Goal: Check status: Check status

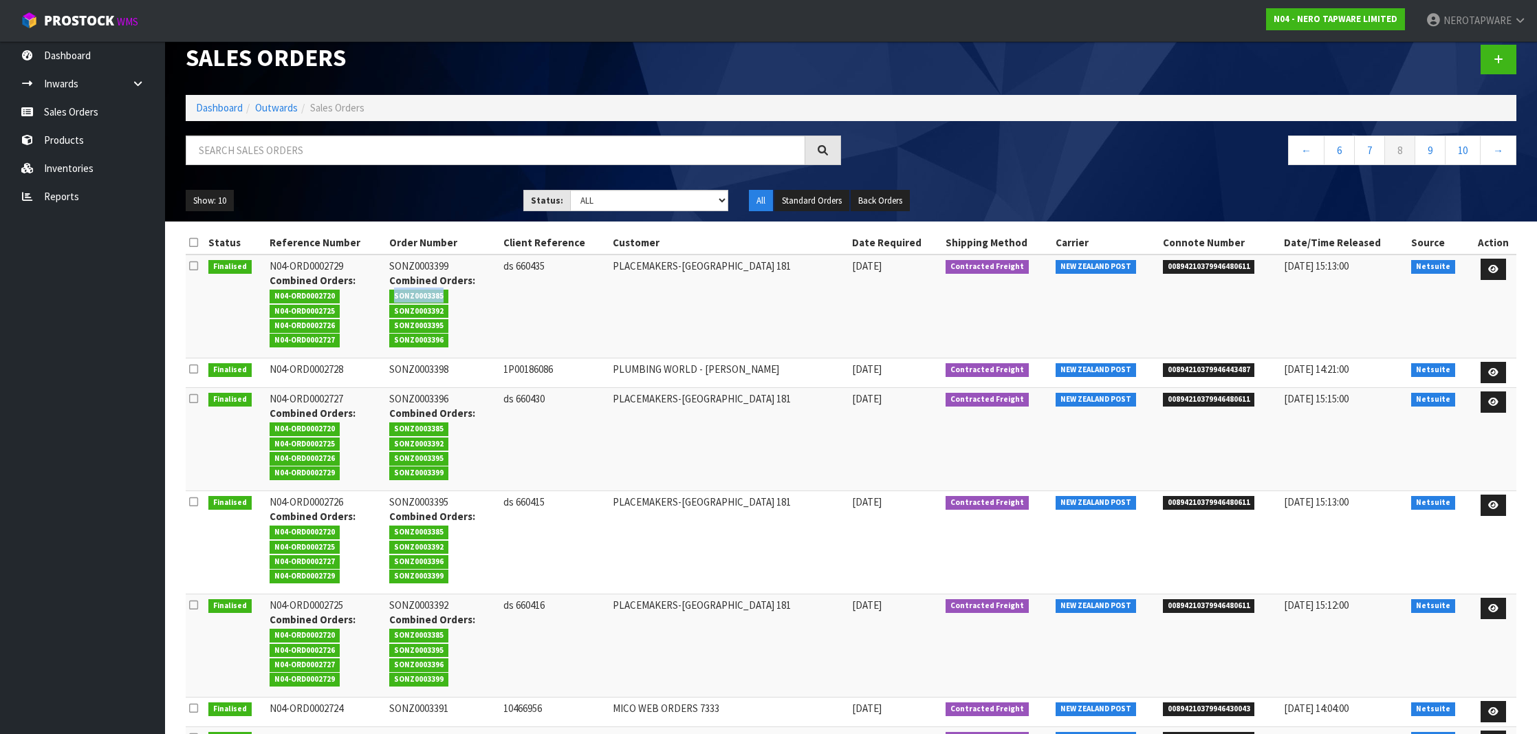
scroll to position [17, 0]
click at [443, 297] on span "SONZ0003385" at bounding box center [418, 296] width 59 height 14
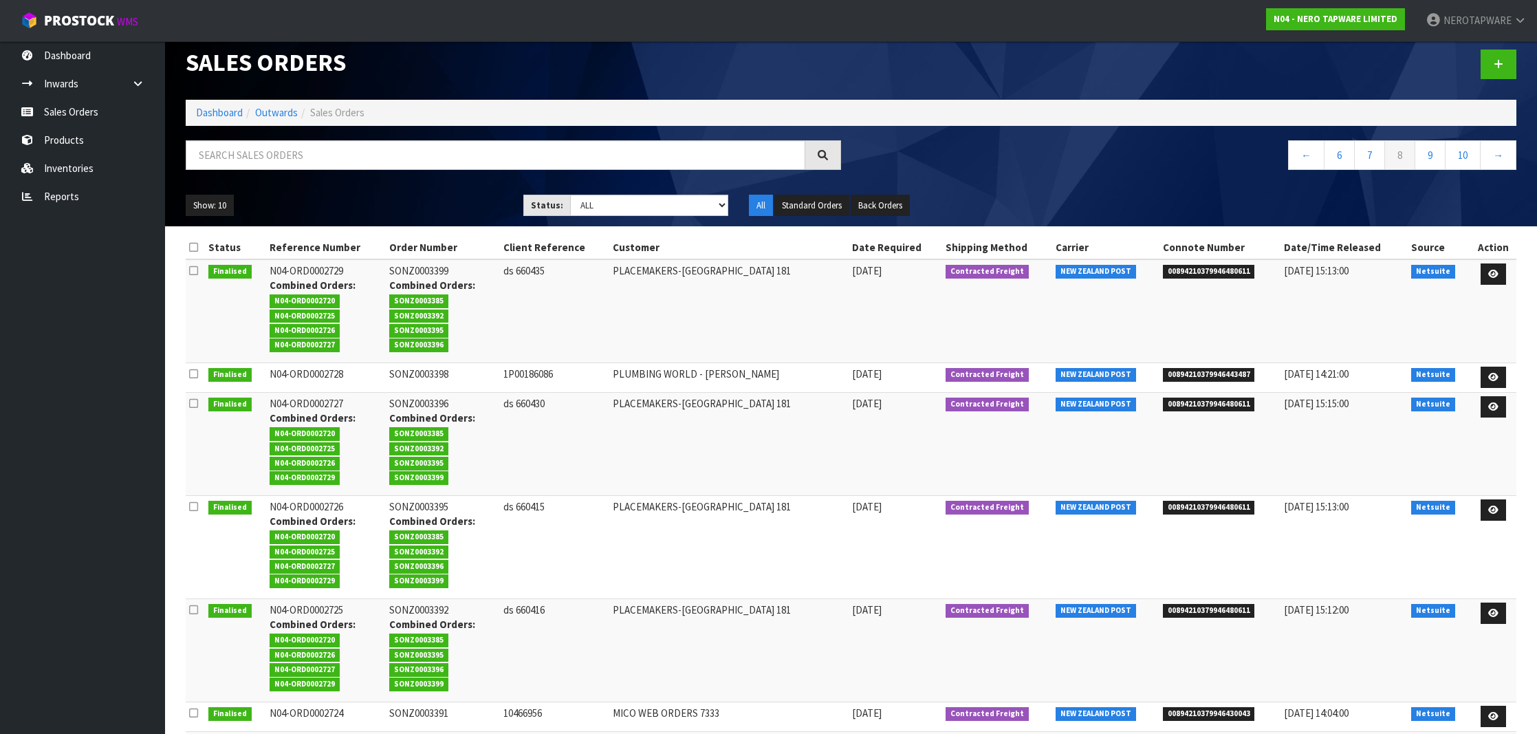
click at [426, 317] on span "SONZ0003392" at bounding box center [418, 316] width 59 height 14
copy span "SONZ0003392"
click at [439, 325] on span "SONZ0003395" at bounding box center [418, 331] width 59 height 14
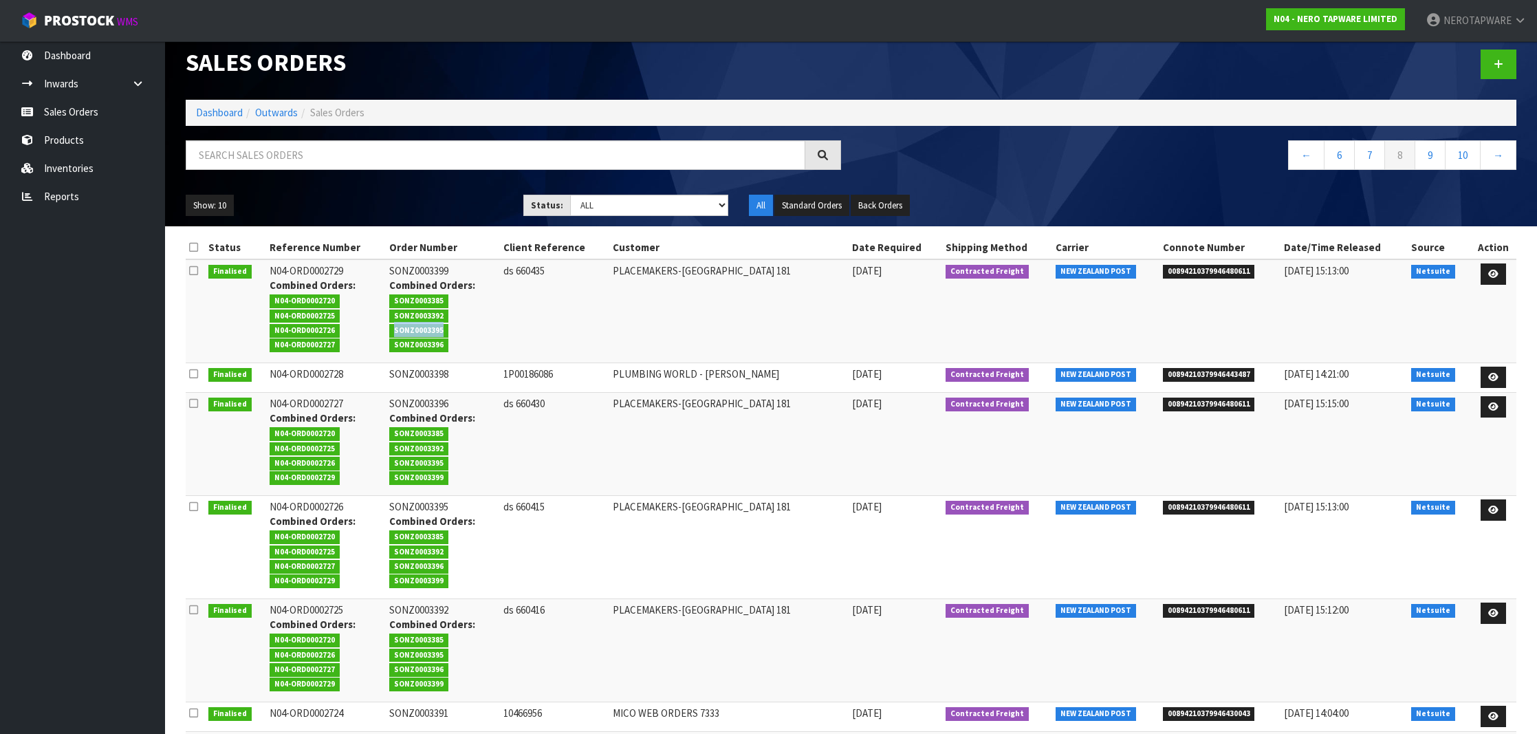
copy span "SONZ0003395"
click at [441, 347] on span "SONZ0003396" at bounding box center [418, 345] width 59 height 14
copy span "SONZ0003396"
click at [1201, 369] on span "00894210379946443487" at bounding box center [1209, 375] width 92 height 14
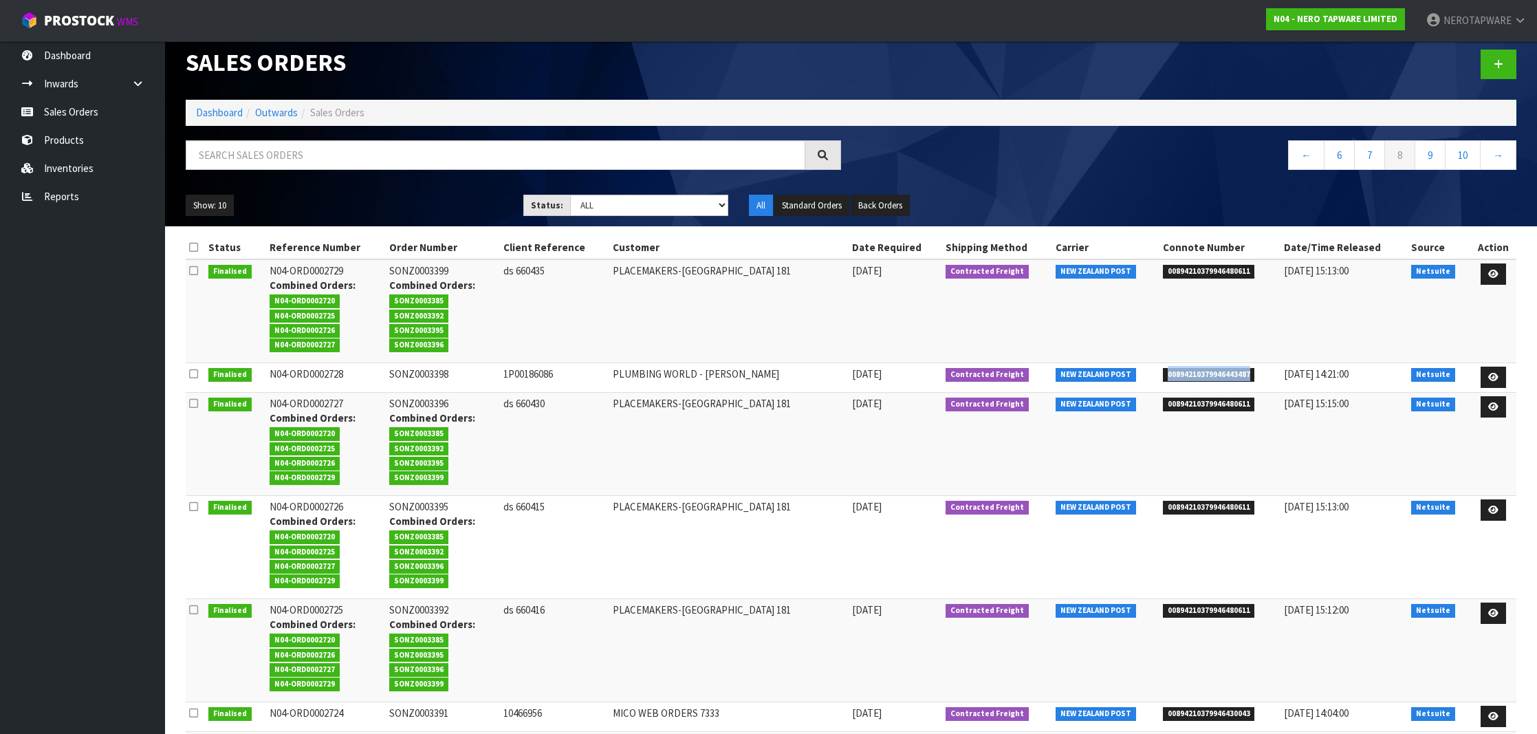
click at [1201, 369] on span "00894210379946443487" at bounding box center [1209, 375] width 92 height 14
copy span "00894210379946443487"
click at [433, 373] on td "SONZ0003398" at bounding box center [443, 377] width 114 height 30
copy td "SONZ0003398"
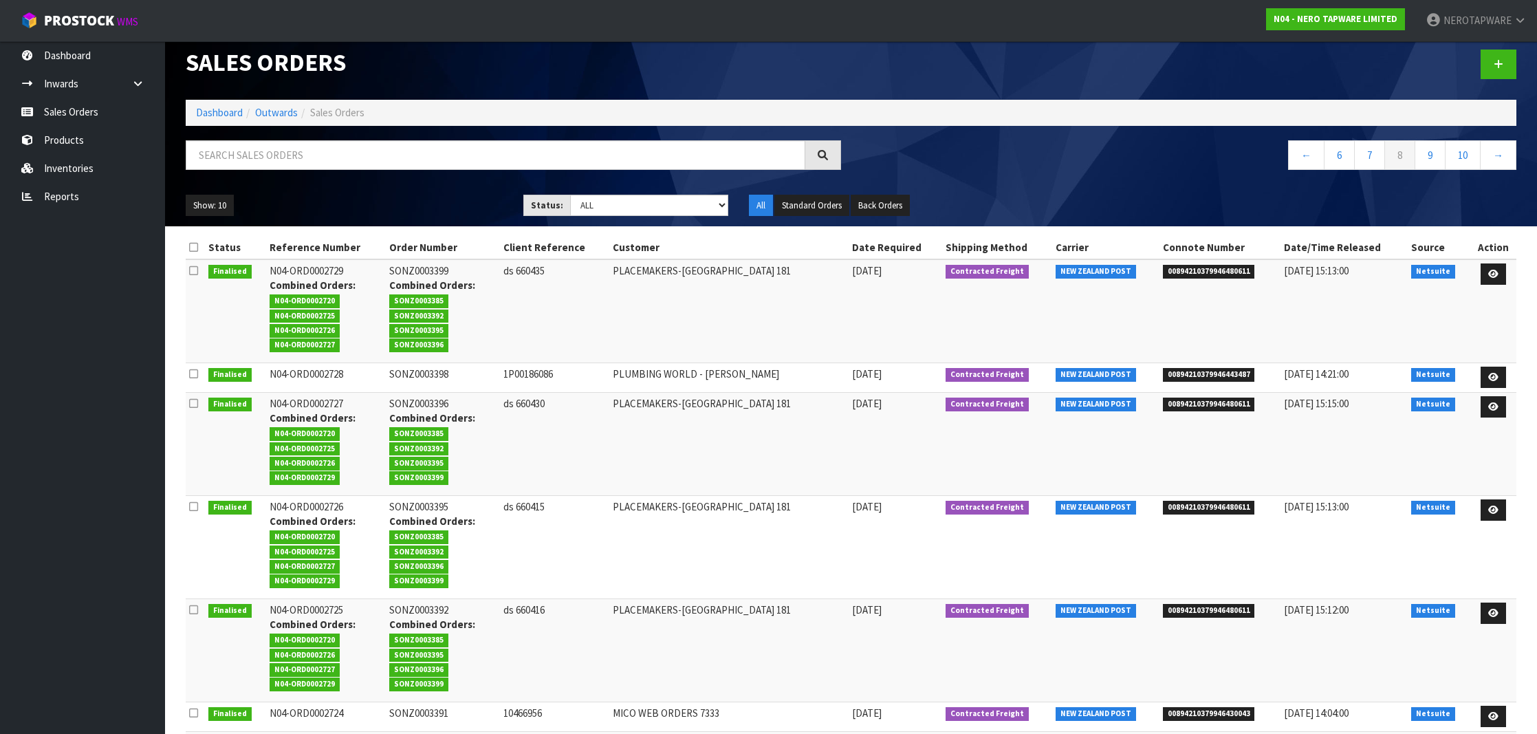
copy td "SONZ0003398"
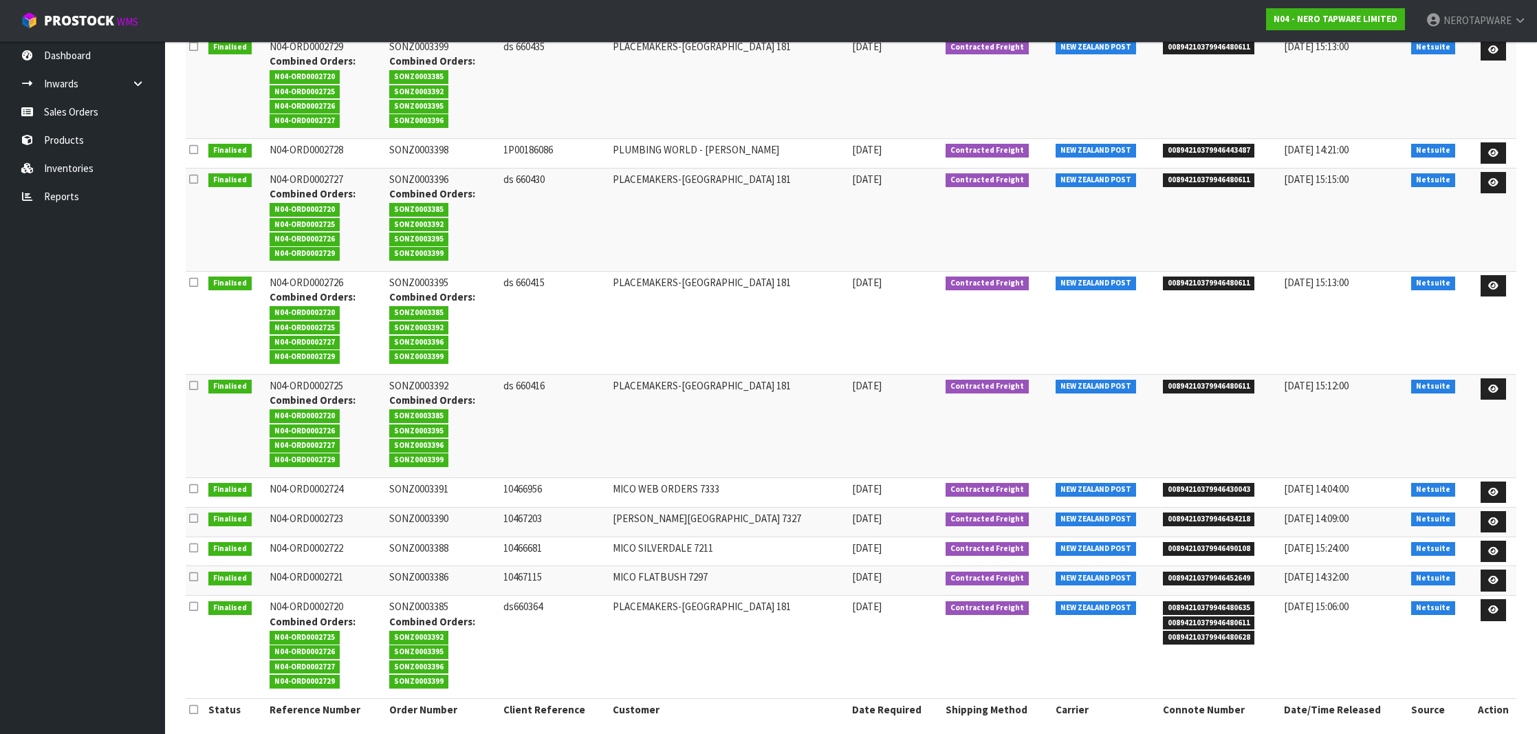
scroll to position [236, 0]
click at [1205, 483] on span "00894210379946430043" at bounding box center [1209, 490] width 92 height 14
copy span "00894210379946430043"
click at [448, 478] on td "SONZ0003391" at bounding box center [443, 493] width 114 height 30
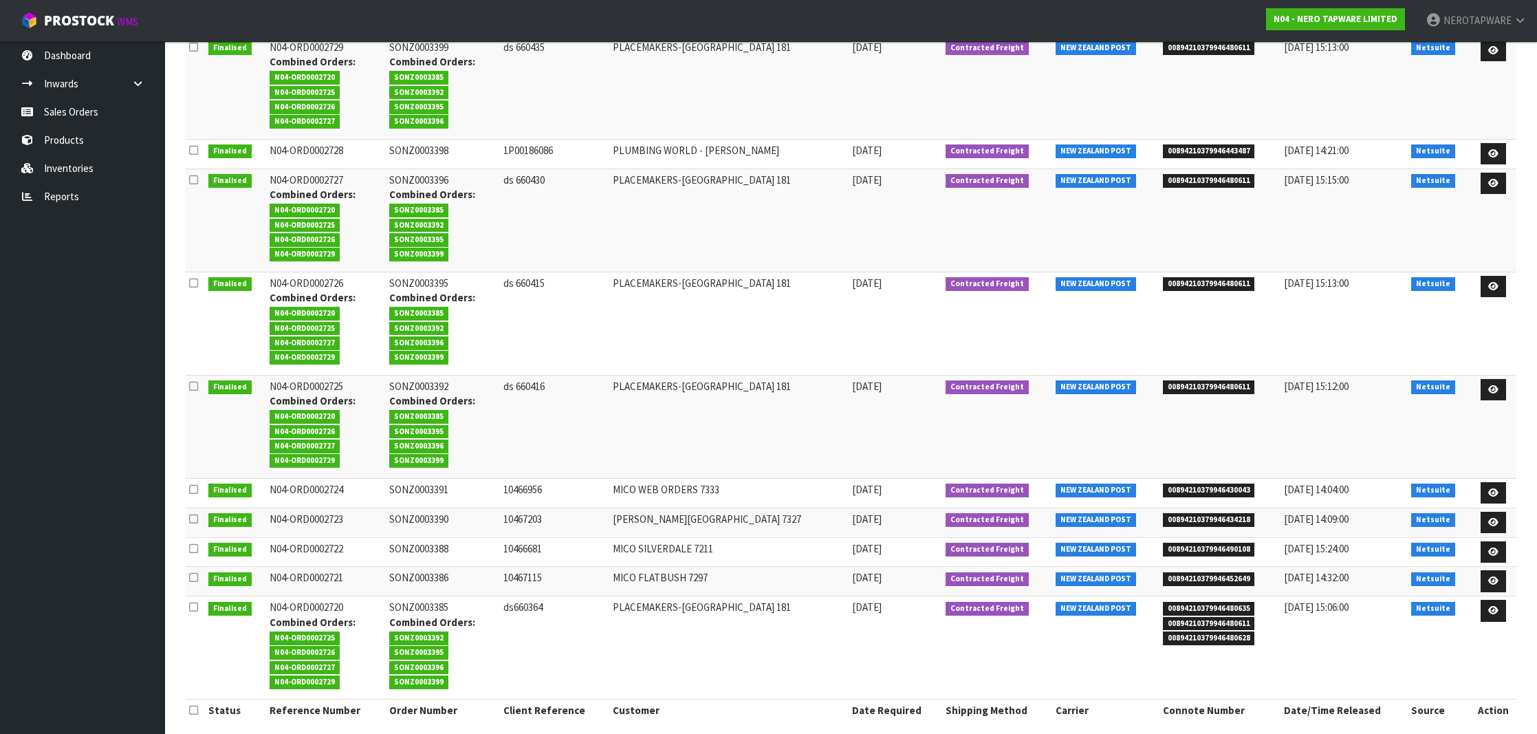
click at [448, 478] on td "SONZ0003391" at bounding box center [443, 493] width 114 height 30
copy td "SONZ0003391"
click at [1163, 513] on span "00894210379946434218" at bounding box center [1209, 520] width 92 height 14
copy span "00894210379946434218"
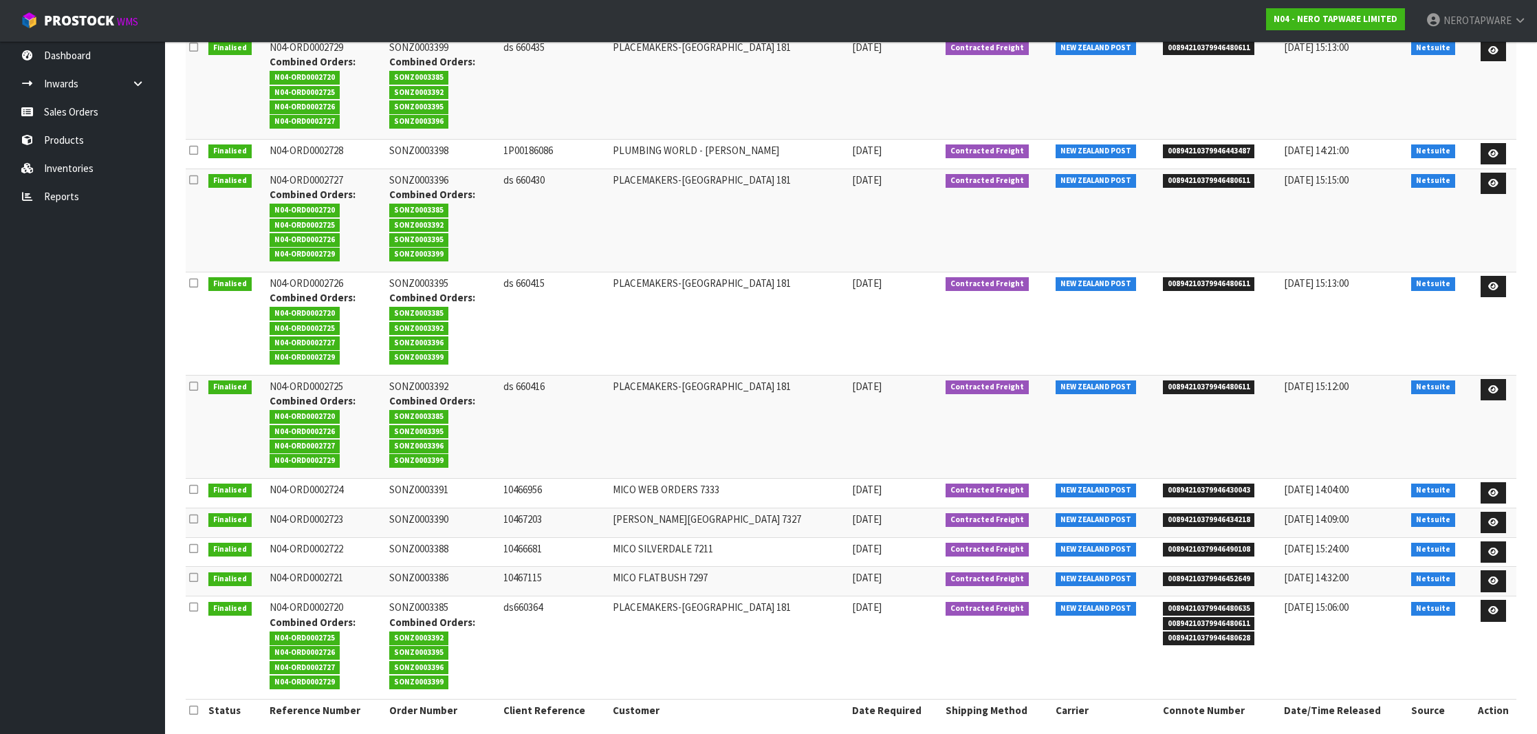
click at [438, 512] on td "SONZ0003390" at bounding box center [443, 522] width 114 height 30
copy td "SONZ0003390"
click at [1183, 543] on span "00894210379946490108" at bounding box center [1209, 550] width 92 height 14
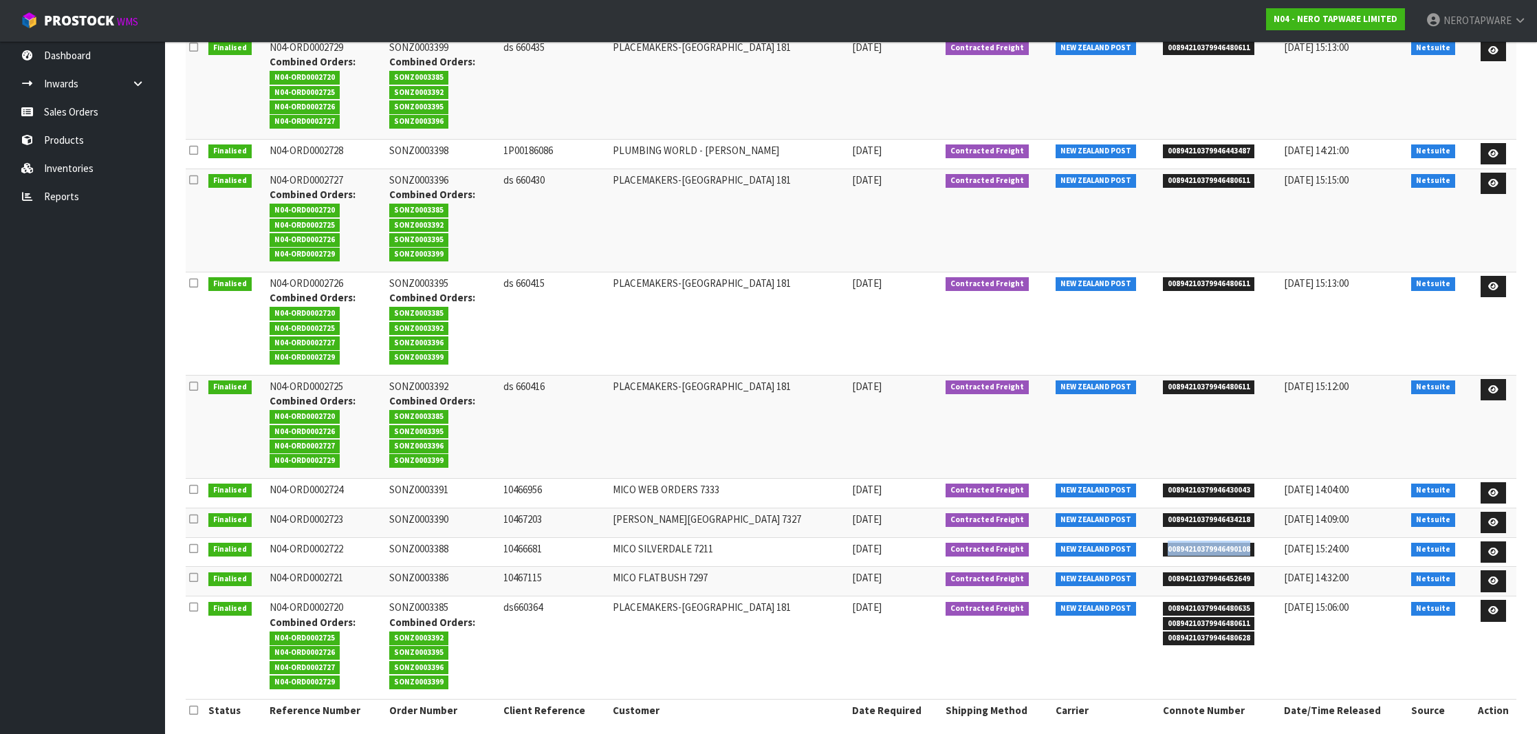
click at [1209, 543] on span "00894210379946490108" at bounding box center [1209, 550] width 92 height 14
click at [424, 539] on td "SONZ0003388" at bounding box center [443, 552] width 114 height 30
click at [1191, 572] on span "00894210379946452649" at bounding box center [1209, 579] width 92 height 14
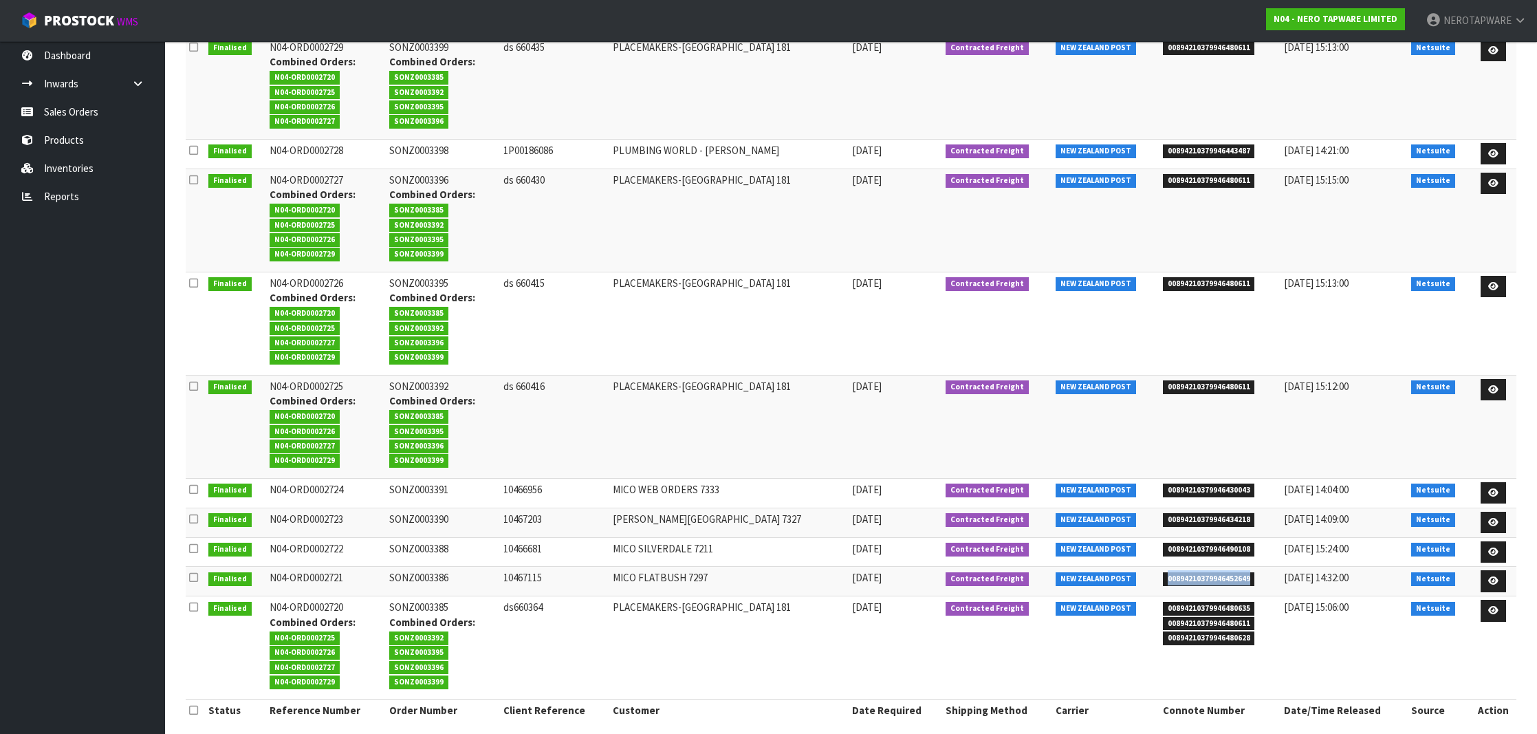
click at [1191, 572] on span "00894210379946452649" at bounding box center [1209, 579] width 92 height 14
click at [884, 0] on html "Toggle navigation ProStock WMS N04 - NERO TAPWARE LIMITED NEROTAPWARE Logout Da…" at bounding box center [768, 131] width 1537 height 734
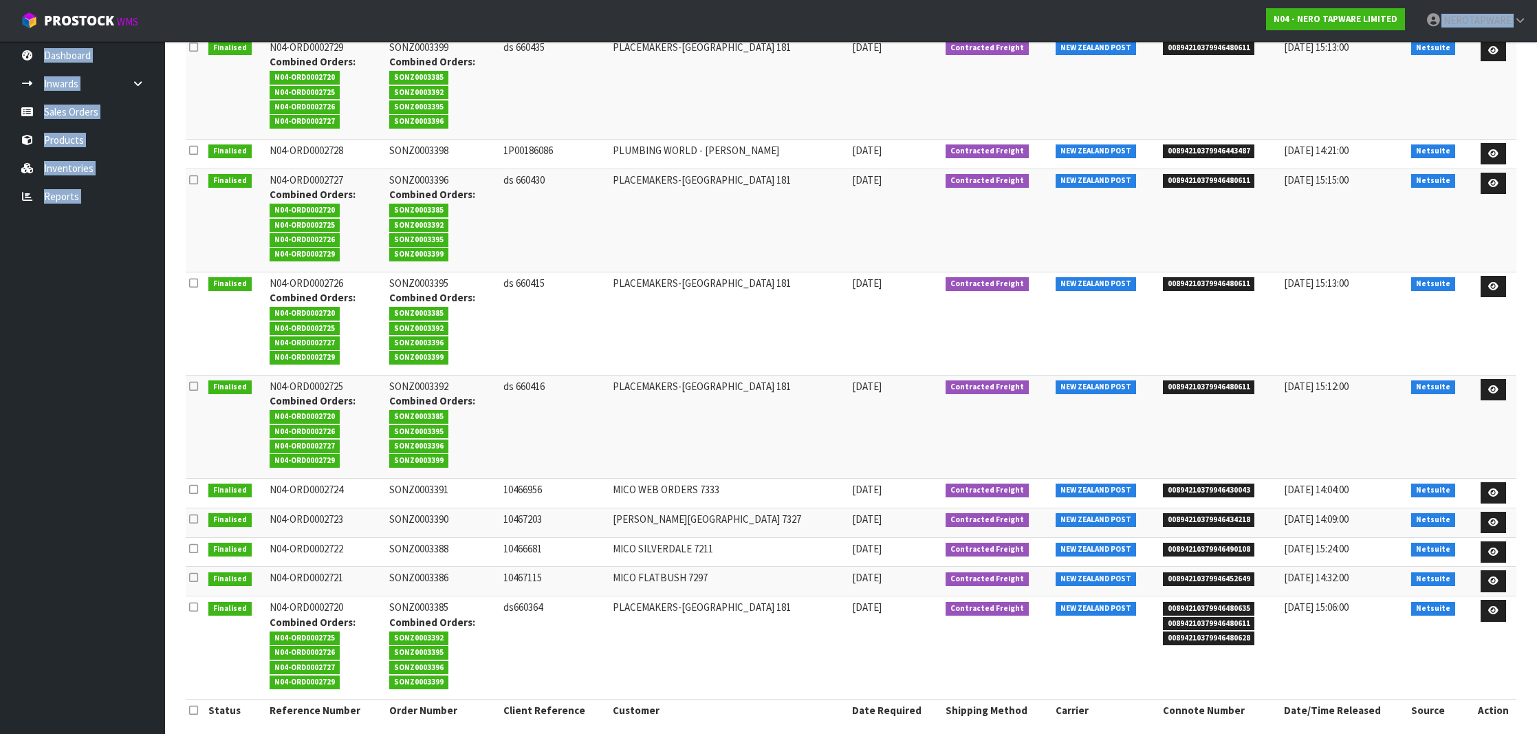
scroll to position [234, 0]
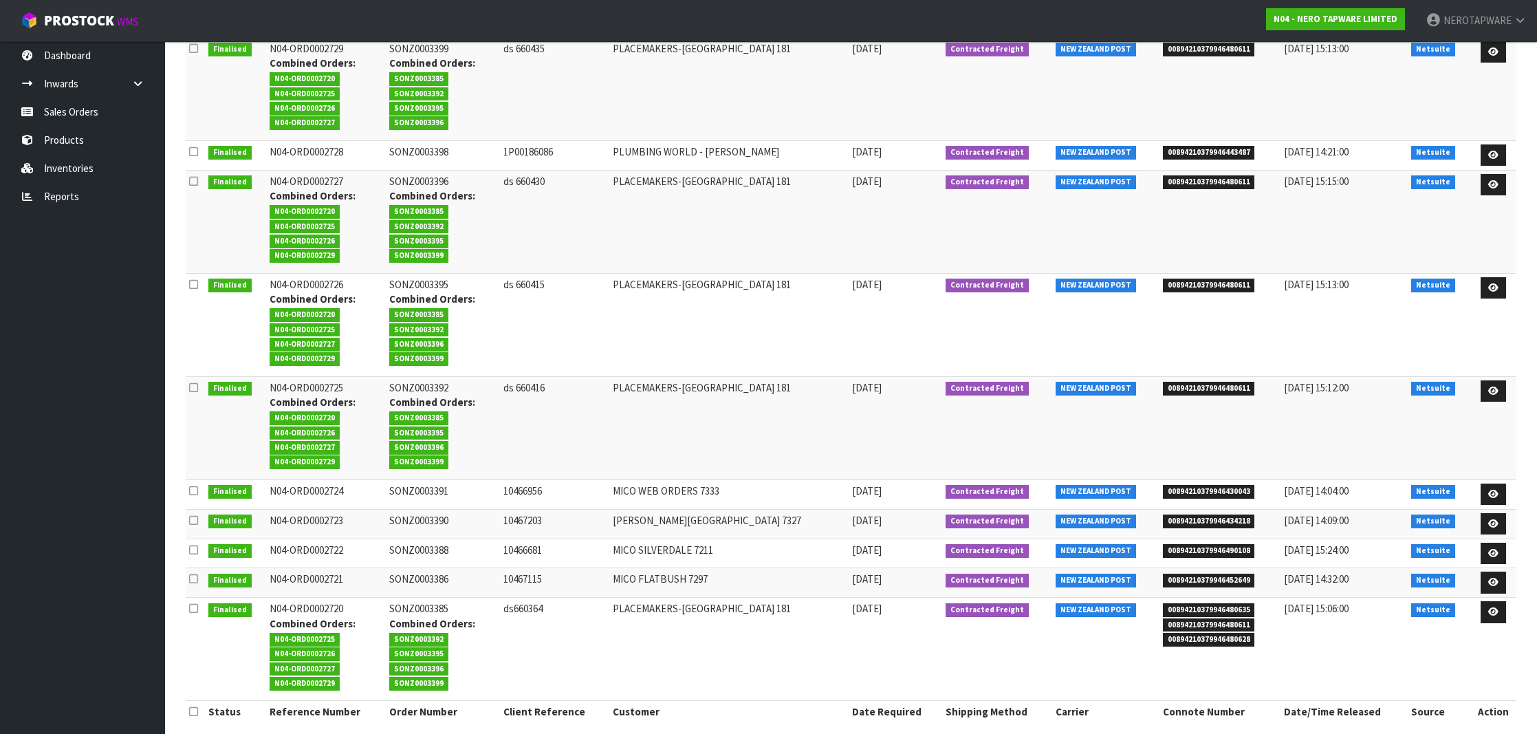
click at [1058, 439] on td "NEW ZEALAND POST" at bounding box center [1105, 427] width 107 height 103
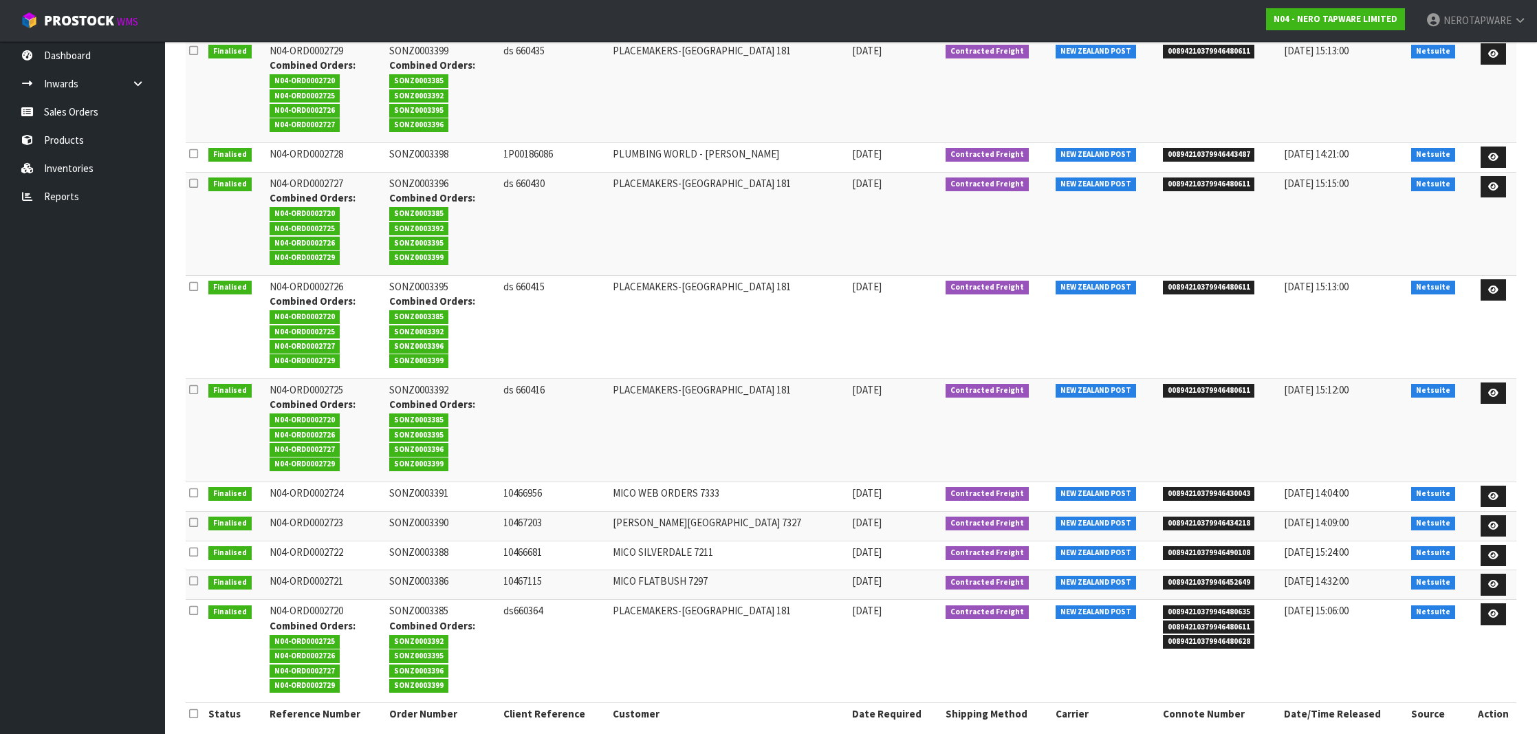
click at [452, 573] on td "SONZ0003386" at bounding box center [443, 585] width 114 height 30
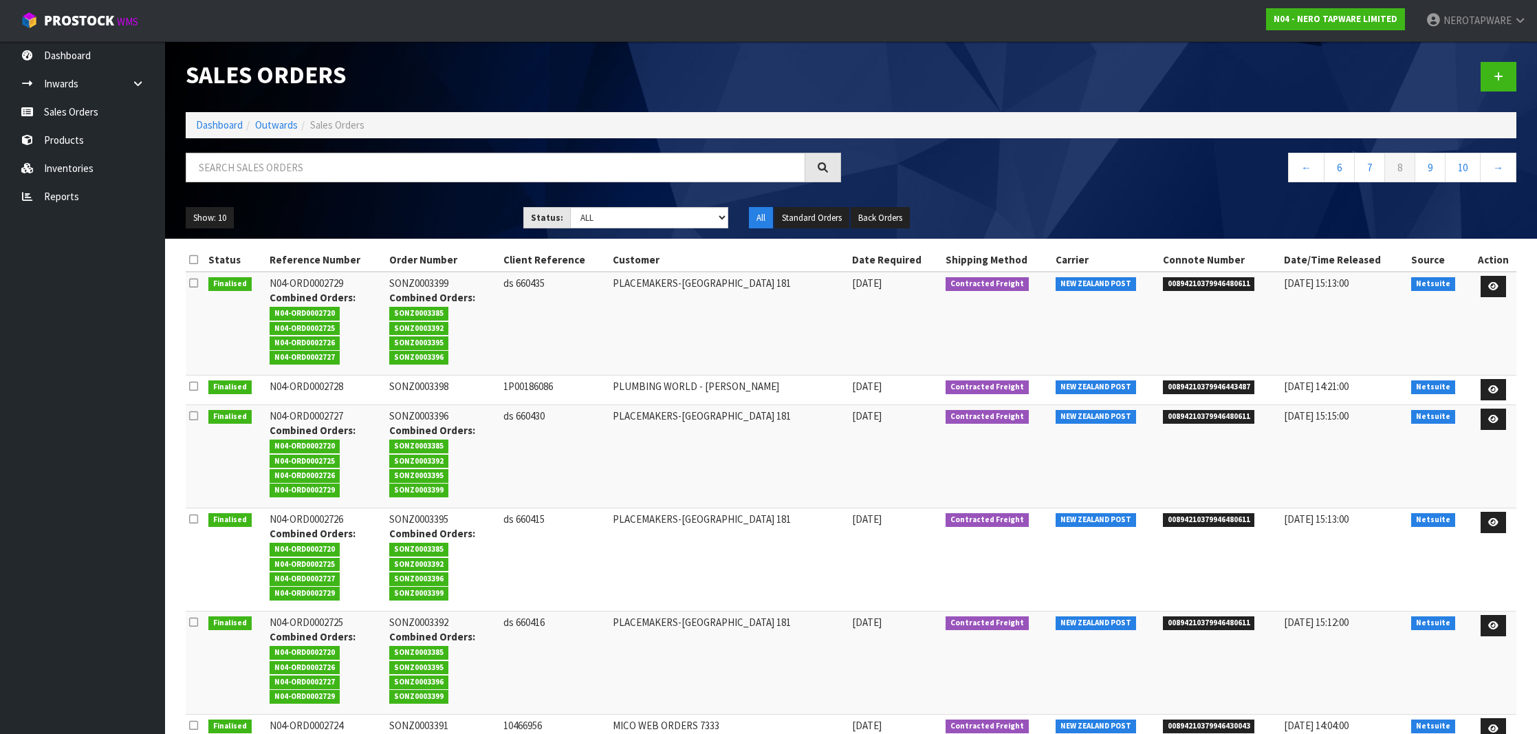
scroll to position [0, 0]
click at [1430, 167] on link "9" at bounding box center [1429, 168] width 31 height 30
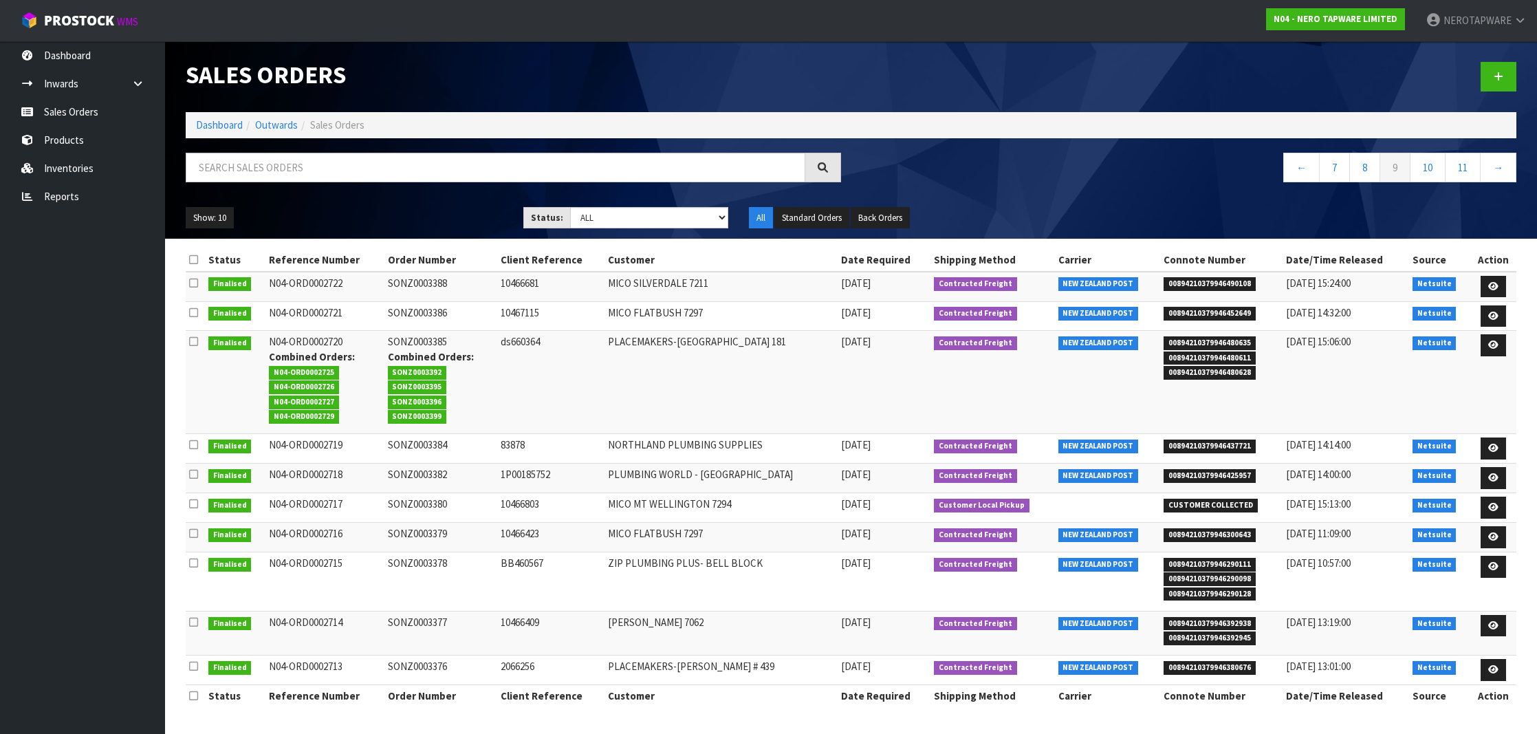
click at [1219, 282] on span "00894210379946490108" at bounding box center [1209, 284] width 92 height 14
click at [428, 443] on td "SONZ0003384" at bounding box center [440, 449] width 113 height 30
click at [1181, 446] on span "00894210379946437721" at bounding box center [1209, 446] width 92 height 14
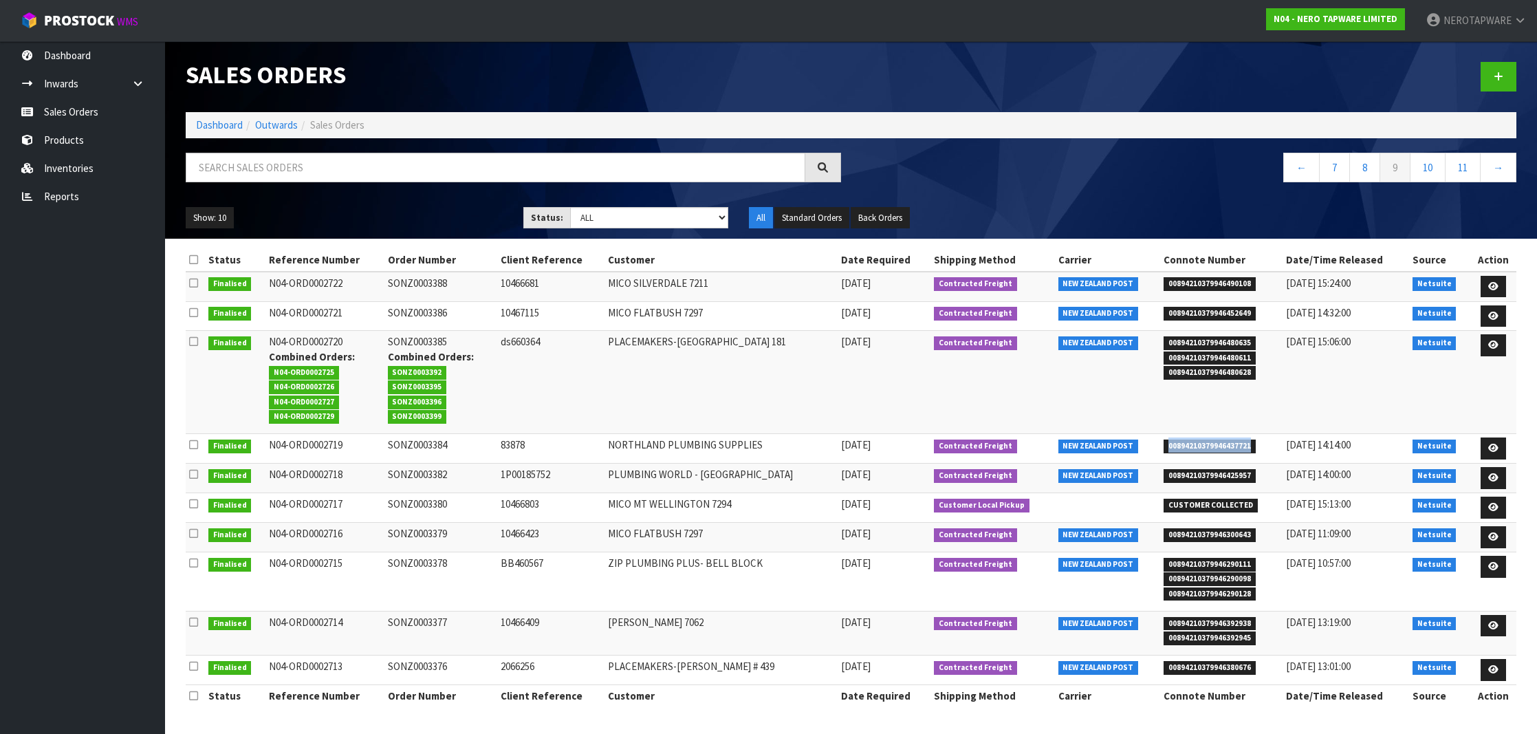
click at [1181, 446] on span "00894210379946437721" at bounding box center [1209, 446] width 92 height 14
click at [409, 446] on td "SONZ0003384" at bounding box center [440, 449] width 113 height 30
click at [438, 445] on td "SONZ0003384" at bounding box center [440, 449] width 113 height 30
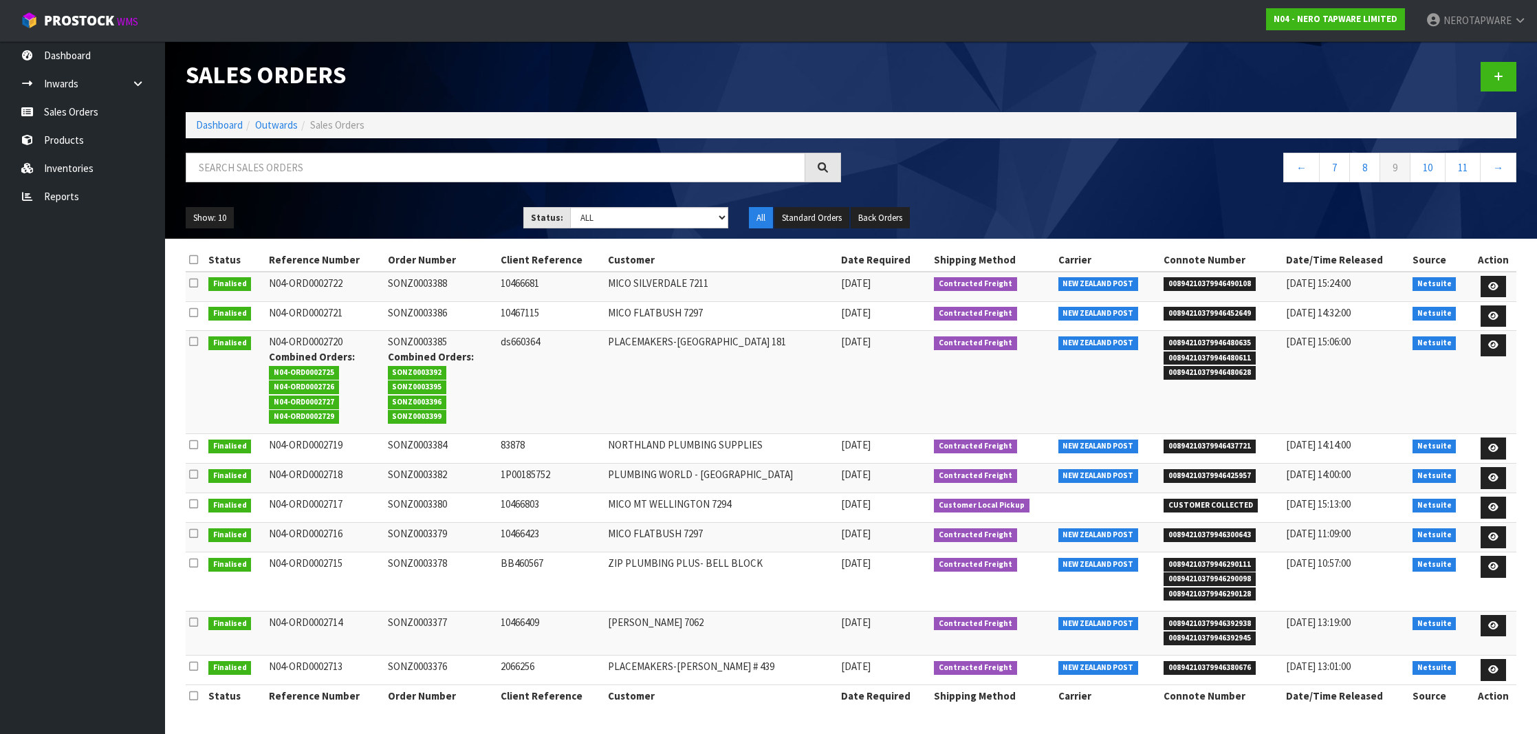
click at [1169, 467] on li "00894210379946425957" at bounding box center [1221, 474] width 116 height 14
click at [1179, 471] on span "00894210379946425957" at bounding box center [1209, 476] width 92 height 14
click at [438, 469] on td "SONZ0003382" at bounding box center [440, 478] width 113 height 30
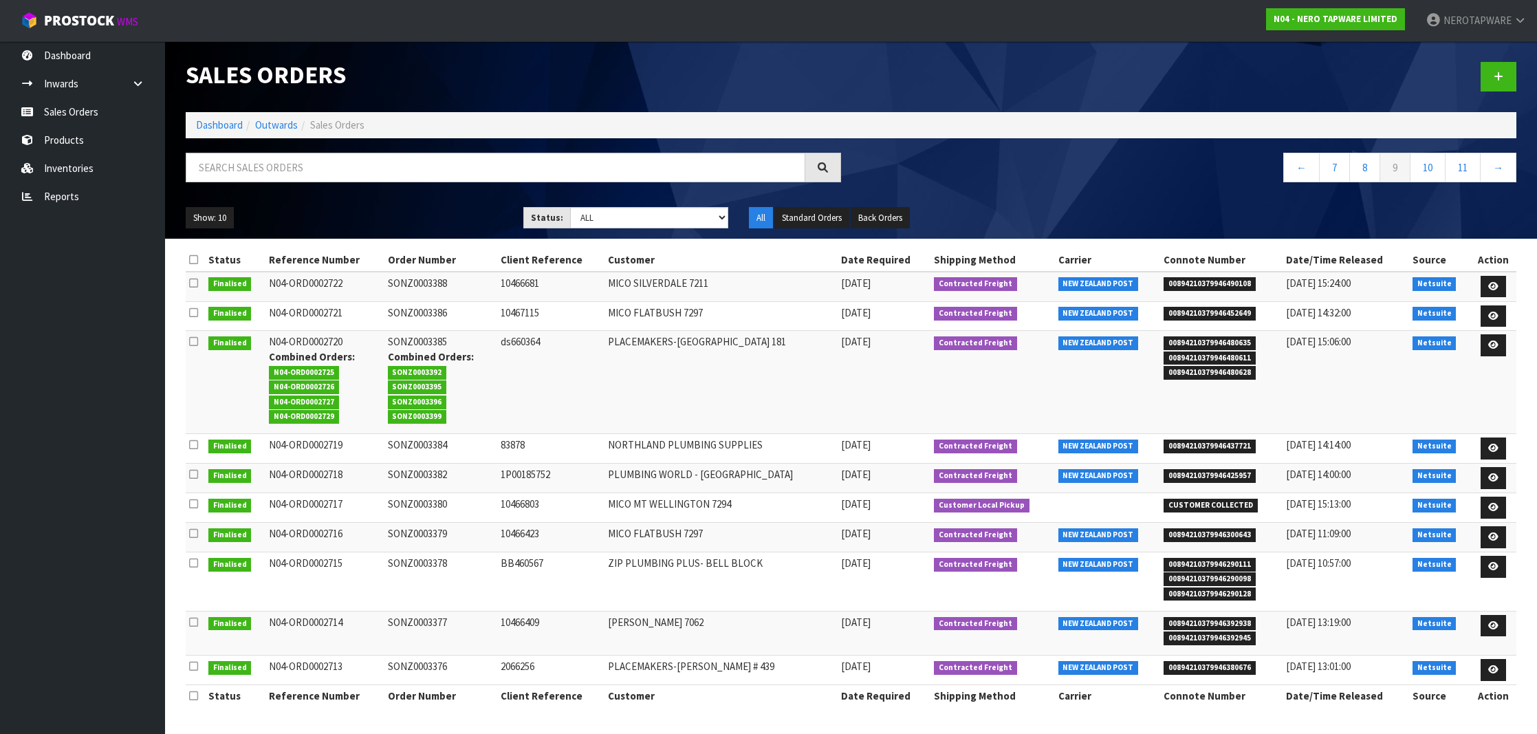
click at [1201, 528] on span "00894210379946300643" at bounding box center [1209, 535] width 92 height 14
click at [432, 525] on td "SONZ0003379" at bounding box center [440, 538] width 113 height 30
click at [1192, 560] on span "00894210379946290111" at bounding box center [1209, 565] width 92 height 14
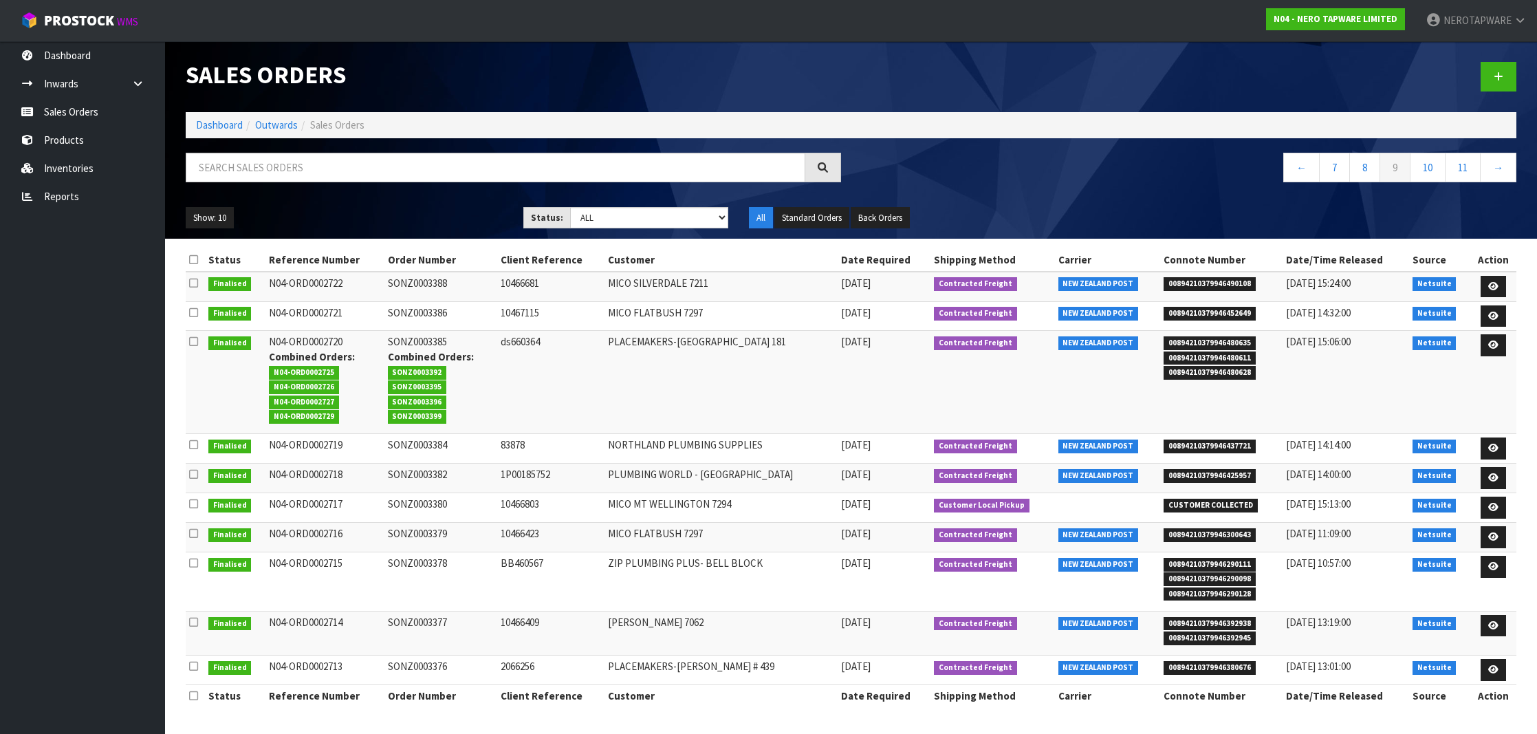
click at [1192, 560] on span "00894210379946290111" at bounding box center [1209, 565] width 92 height 14
click at [404, 560] on td "SONZ0003378" at bounding box center [440, 581] width 113 height 59
click at [1221, 617] on span "00894210379946392938" at bounding box center [1209, 624] width 92 height 14
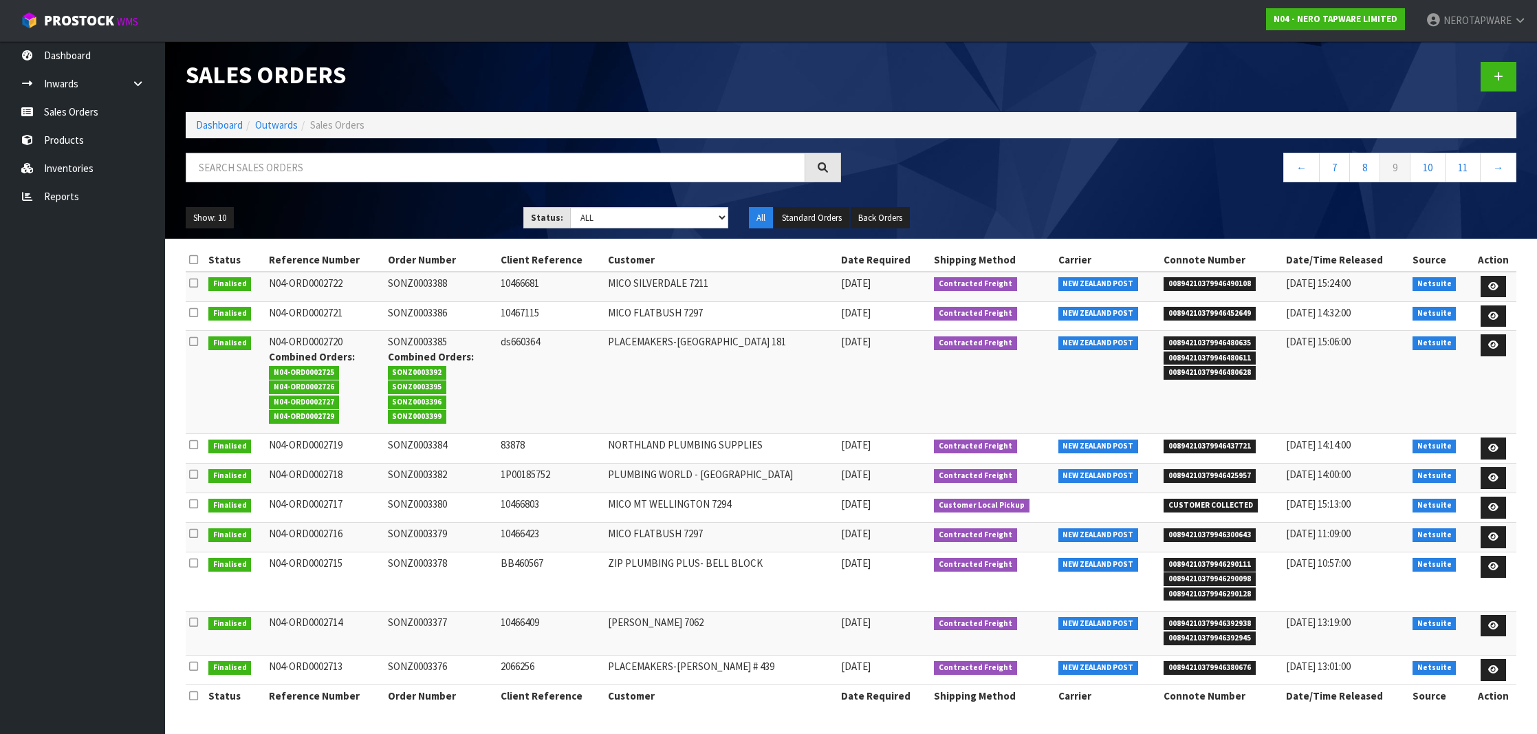
click at [426, 617] on td "SONZ0003377" at bounding box center [440, 633] width 113 height 44
click at [1223, 661] on span "00894210379946380676" at bounding box center [1209, 668] width 92 height 14
click at [428, 662] on td "SONZ0003376" at bounding box center [440, 670] width 113 height 30
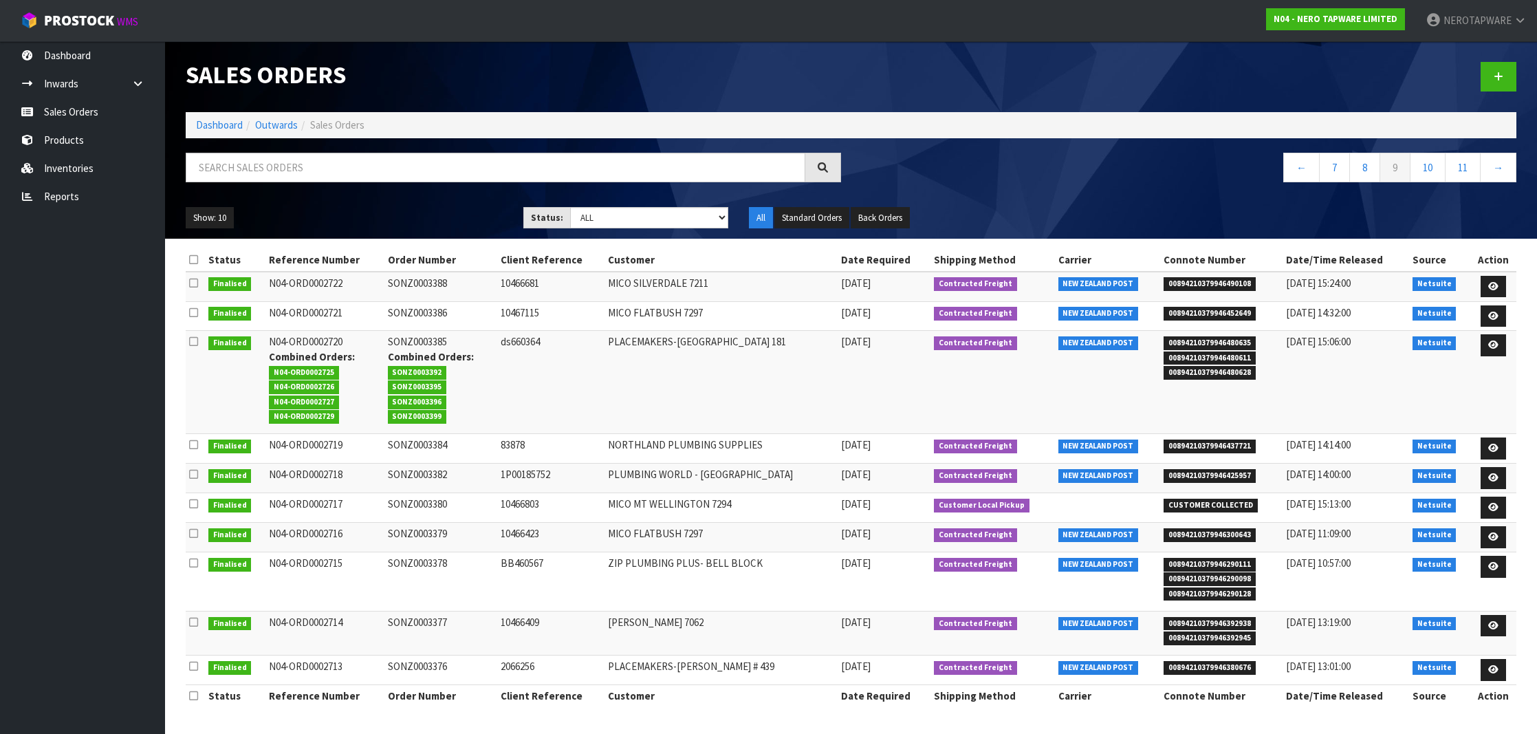
click at [428, 662] on td "SONZ0003376" at bounding box center [440, 670] width 113 height 30
click at [1424, 166] on link "10" at bounding box center [1428, 168] width 36 height 30
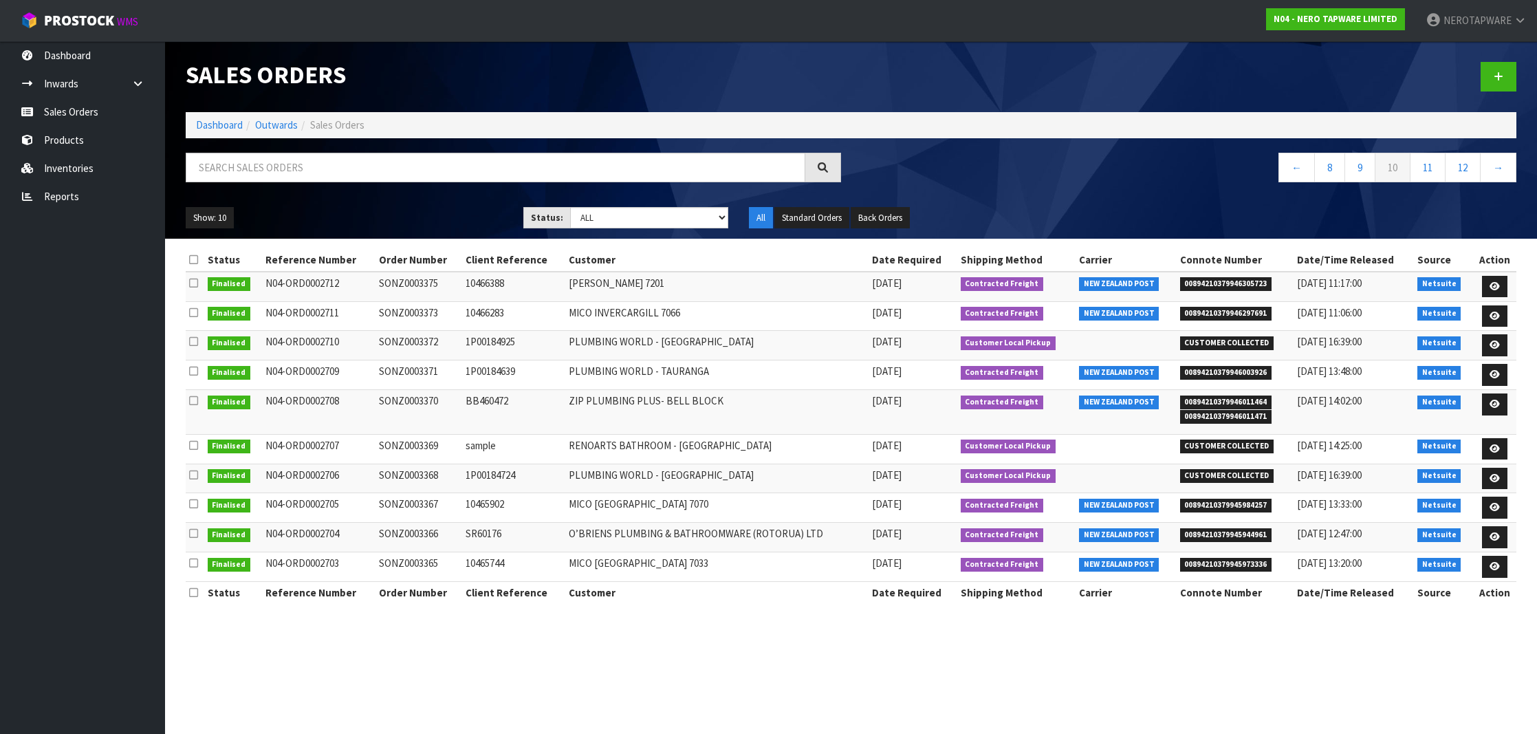
click at [1212, 281] on span "00894210379946305723" at bounding box center [1226, 284] width 92 height 14
click at [416, 283] on td "SONZ0003375" at bounding box center [418, 287] width 87 height 30
click at [1265, 307] on span "00894210379946297691" at bounding box center [1226, 314] width 92 height 14
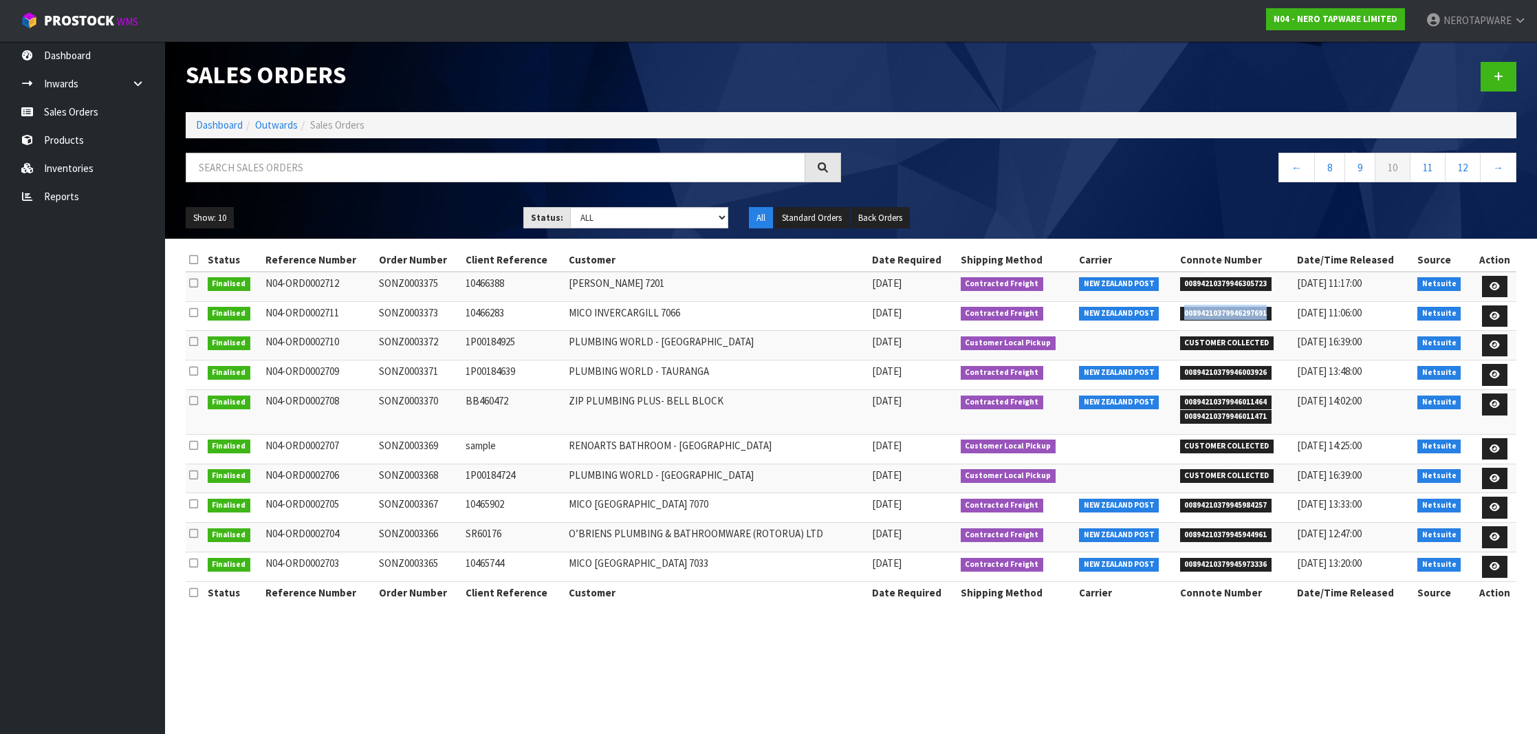
click at [1265, 307] on span "00894210379946297691" at bounding box center [1226, 314] width 92 height 14
click at [406, 307] on td "SONZ0003373" at bounding box center [418, 316] width 87 height 30
click at [403, 312] on td "SONZ0003373" at bounding box center [418, 316] width 87 height 30
